Goal: Information Seeking & Learning: Find specific fact

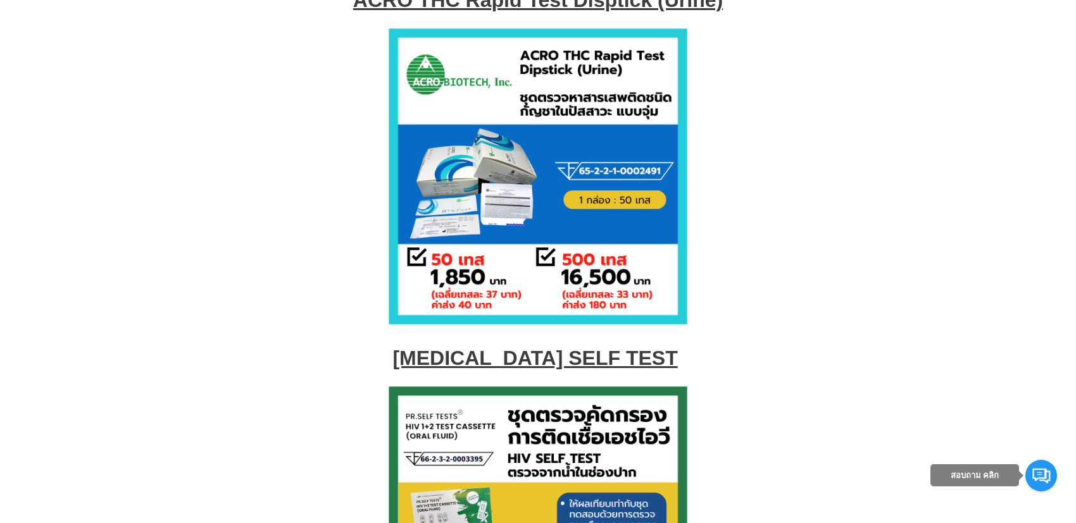
scroll to position [5342, 0]
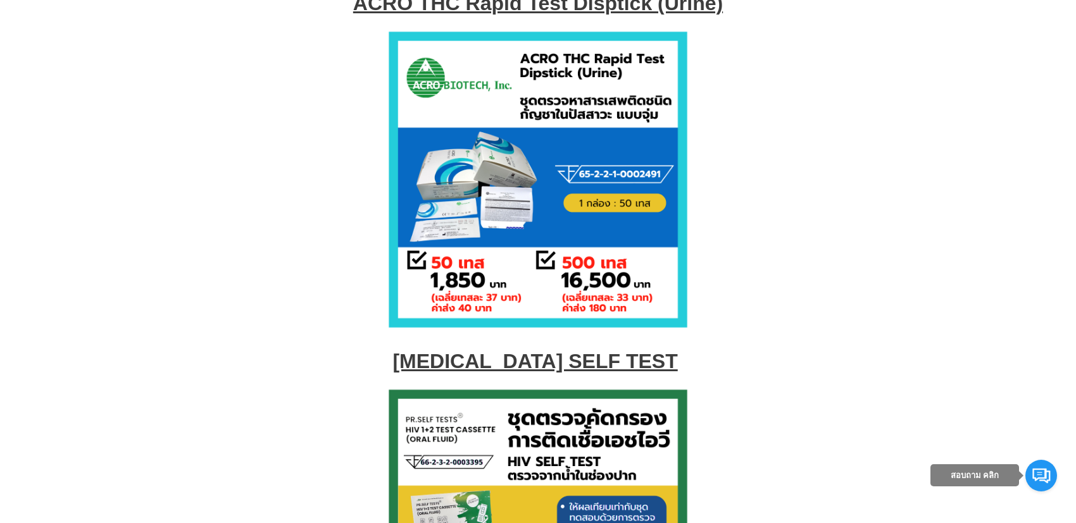
click at [714, 100] on address at bounding box center [537, 181] width 1041 height 318
click at [523, 93] on img at bounding box center [538, 180] width 316 height 316
drag, startPoint x: 717, startPoint y: 42, endPoint x: 361, endPoint y: 42, distance: 356.8
click at [361, 15] on p "ACRO THC Rapid Test Disptick (Urine)" at bounding box center [537, 3] width 1041 height 23
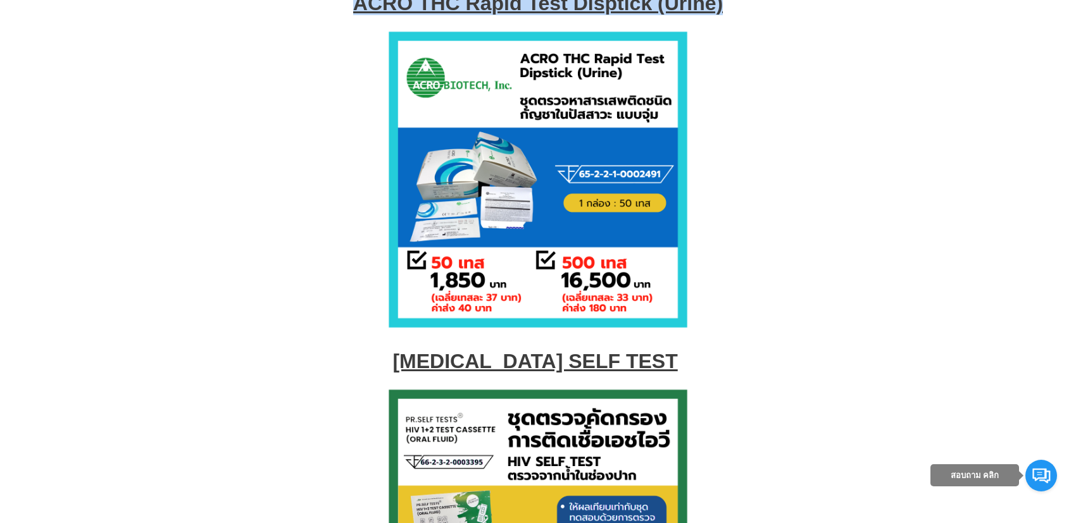
copy strong "ACRO THC Rapid Test Disptick (Urine)"
click at [765, 75] on address at bounding box center [537, 181] width 1041 height 318
drag, startPoint x: 740, startPoint y: 43, endPoint x: 356, endPoint y: 51, distance: 384.1
click at [356, 15] on p "ACRO THC Rapid Test Disptick (Urine)" at bounding box center [537, 3] width 1041 height 23
click at [700, 120] on address at bounding box center [537, 181] width 1041 height 318
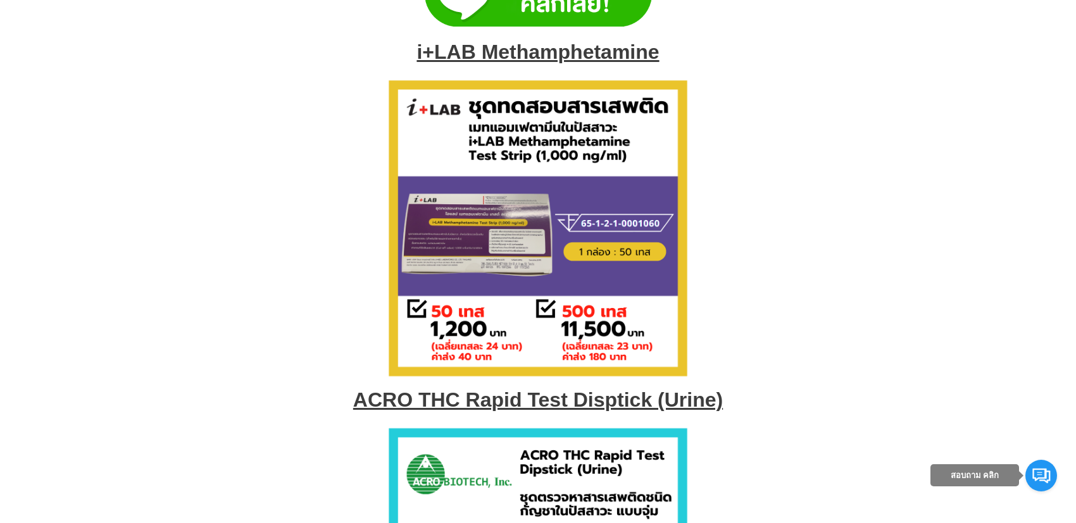
scroll to position [4930, 0]
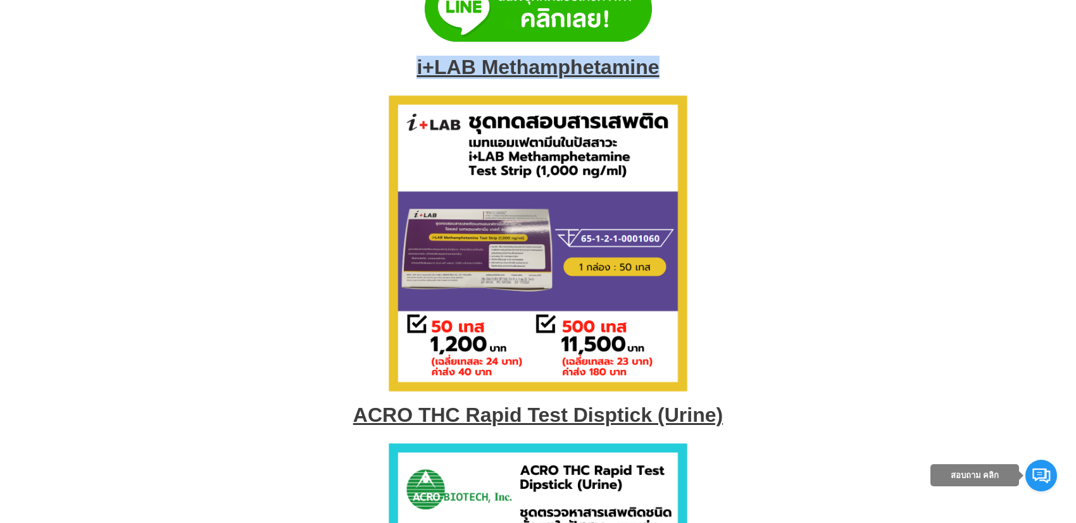
drag, startPoint x: 409, startPoint y: 98, endPoint x: 669, endPoint y: 102, distance: 260.1
click at [669, 79] on p "i+LAB Methamphetamine" at bounding box center [537, 67] width 1041 height 23
copy span "i+LAB Methamphetamine"
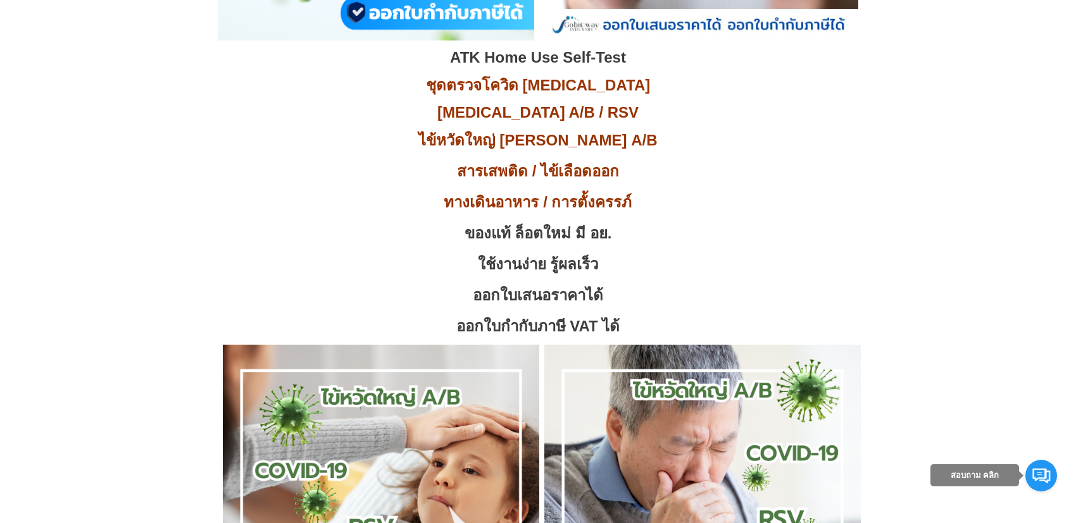
scroll to position [0, 0]
